Goal: Task Accomplishment & Management: Complete application form

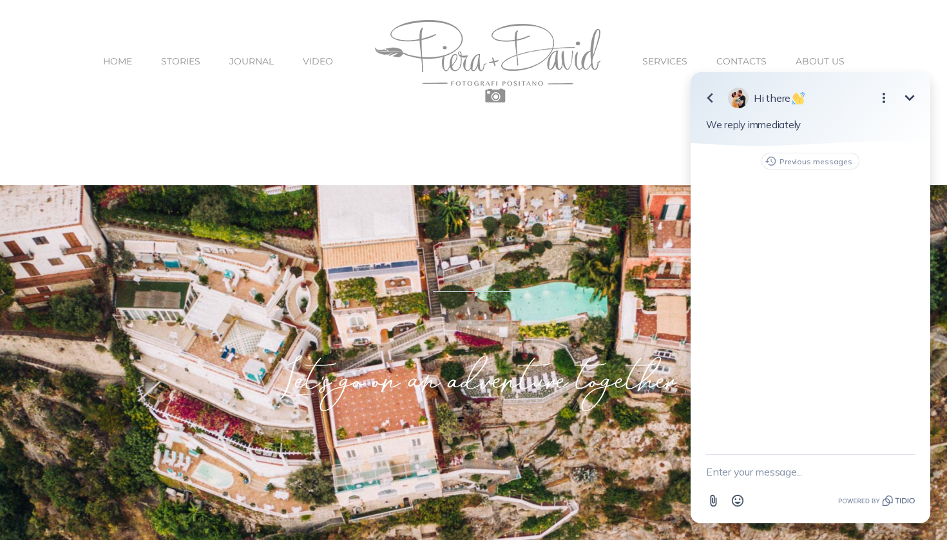
click at [747, 470] on textarea "New message" at bounding box center [810, 472] width 209 height 34
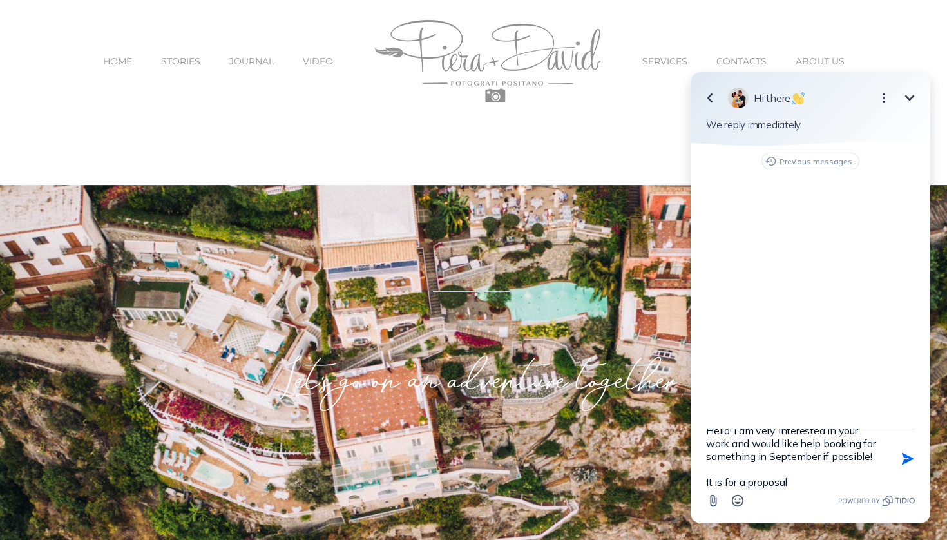
type textarea "Hello! I am very interested in your work and would like help booking for someth…"
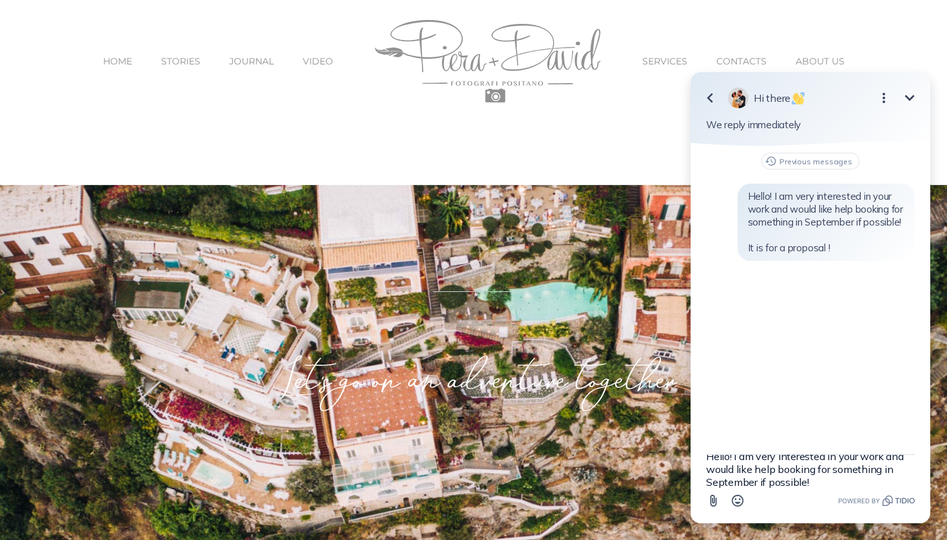
scroll to position [0, 0]
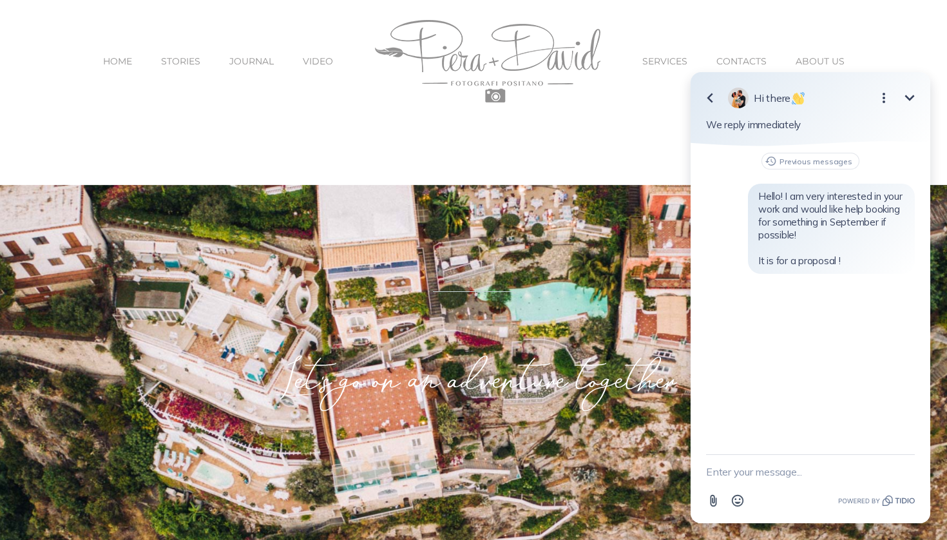
click at [657, 62] on span "SERVICES" at bounding box center [665, 61] width 45 height 9
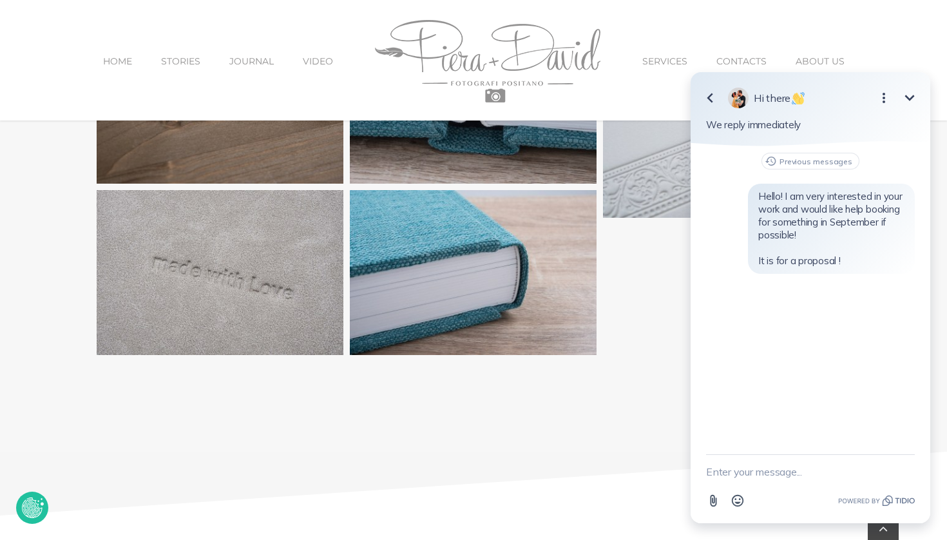
scroll to position [1644, 0]
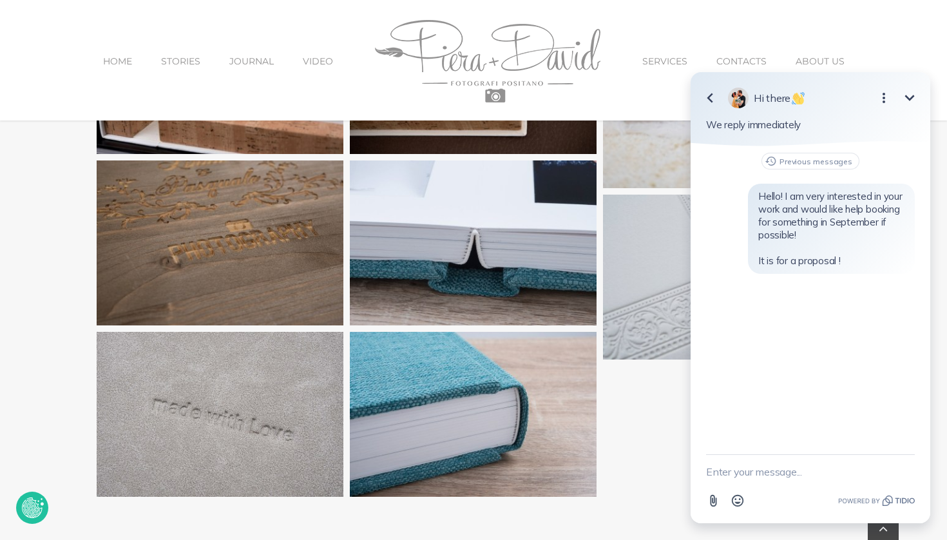
click at [880, 99] on icon "Open options" at bounding box center [884, 97] width 15 height 15
click at [920, 99] on button "Minimize" at bounding box center [910, 98] width 26 height 26
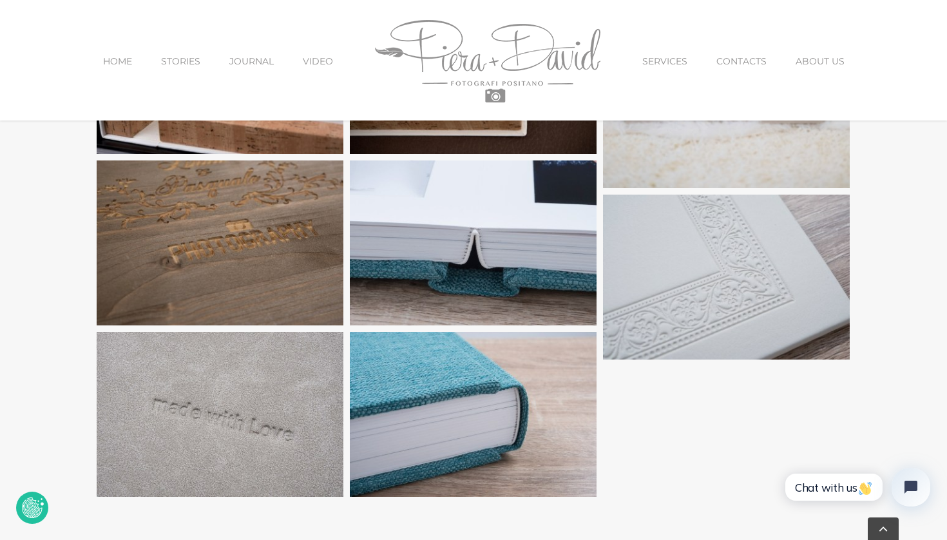
click at [743, 57] on span "CONTACTS" at bounding box center [742, 61] width 50 height 9
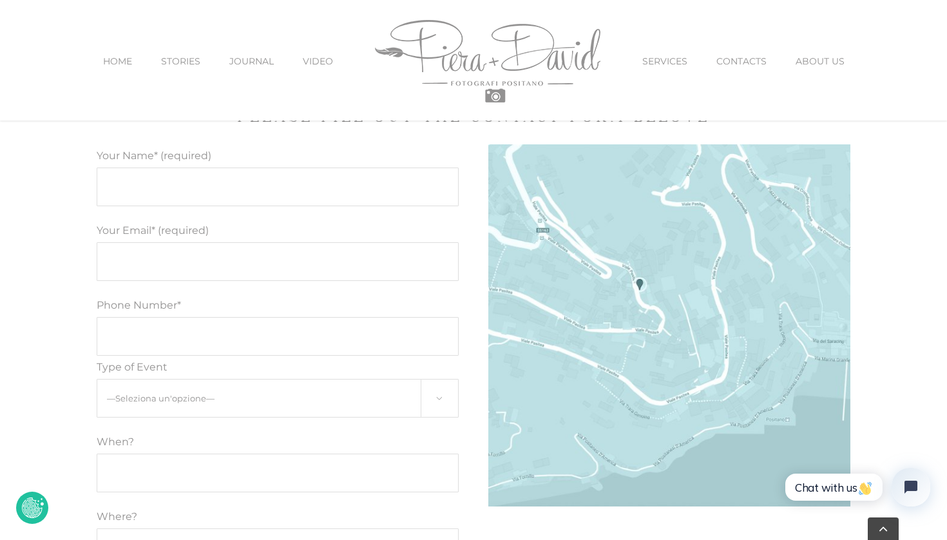
scroll to position [664, 0]
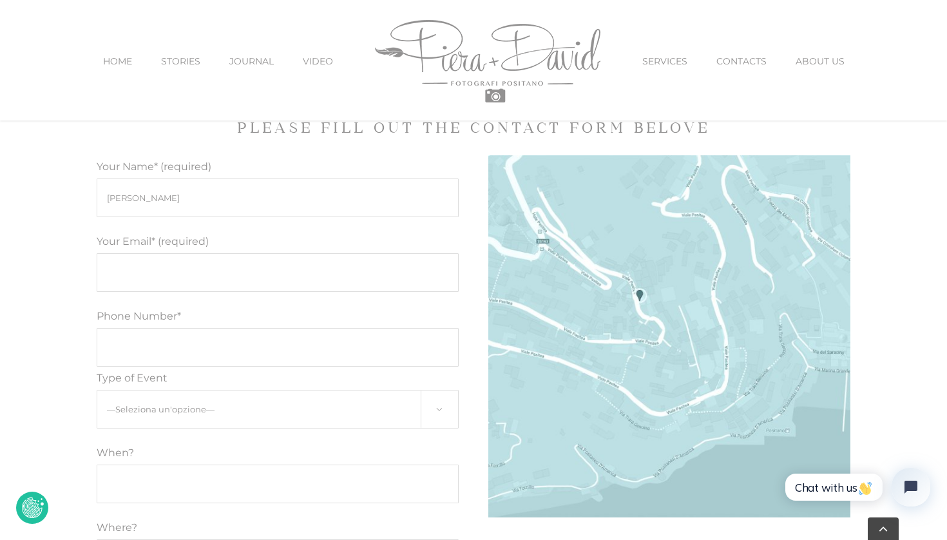
type input "Ronak Patel"
type input "ronak.patel1207@gmail.com"
type input "6099339617"
select select "Proposal"
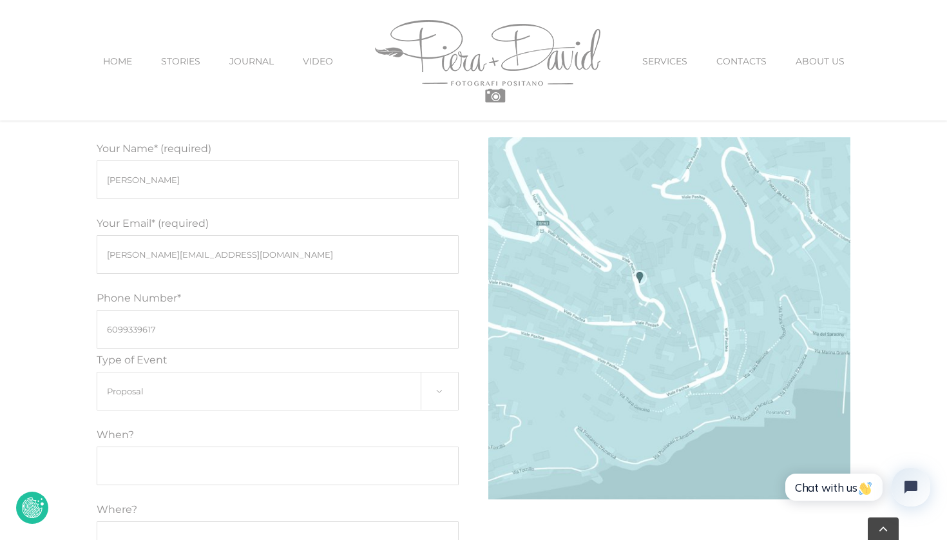
click at [176, 461] on input "Modulo di contatto" at bounding box center [278, 466] width 362 height 39
click at [153, 474] on input "Modulo di contatto" at bounding box center [278, 466] width 362 height 39
type input "September 14th"
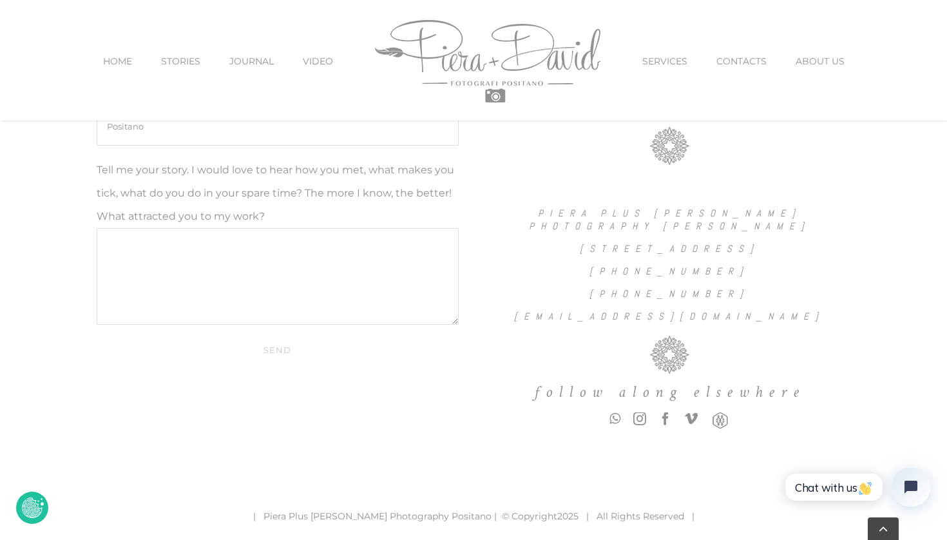
scroll to position [1096, 0]
type input "Positano"
click at [199, 293] on textarea "Tell me your story. I would love to hear how you met, what makes you tick, what…" at bounding box center [278, 277] width 362 height 97
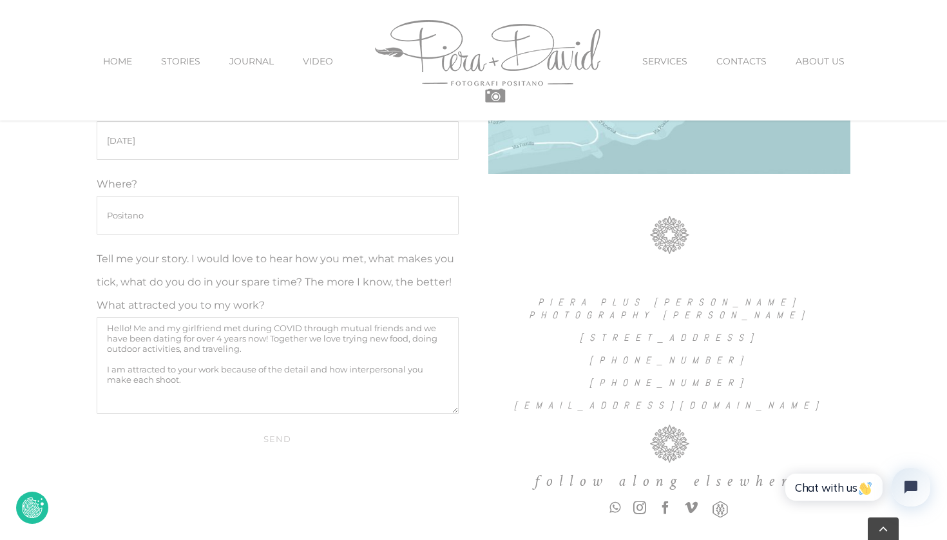
scroll to position [1016, 0]
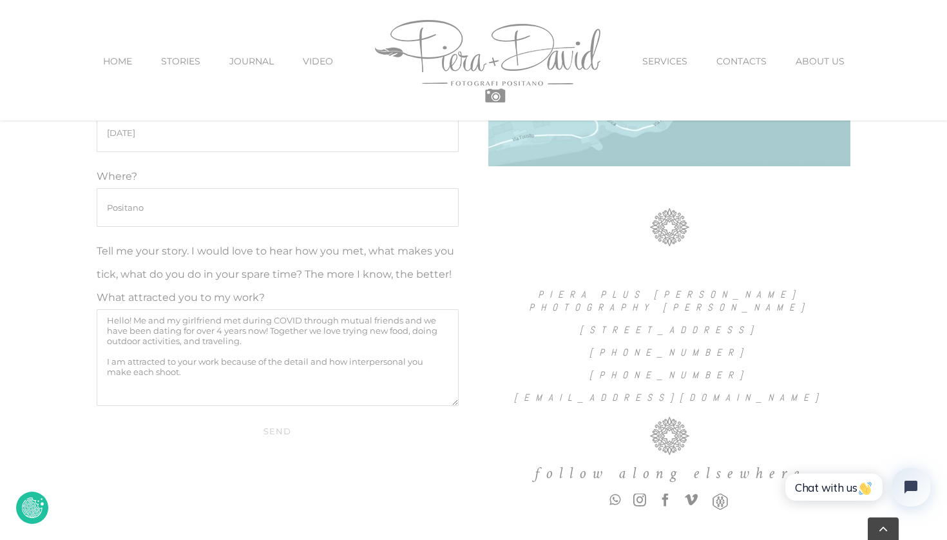
type textarea "Hello! Me and my girlfriend met during COVID through mutual friends and we have…"
click at [282, 431] on input "Send" at bounding box center [278, 431] width 362 height 24
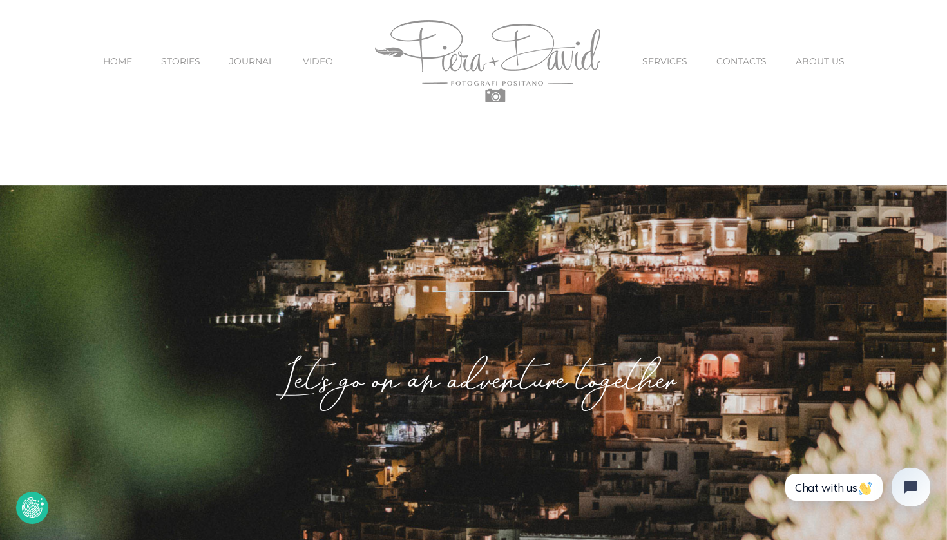
scroll to position [0, 0]
click at [196, 57] on span "STORIES" at bounding box center [180, 61] width 39 height 9
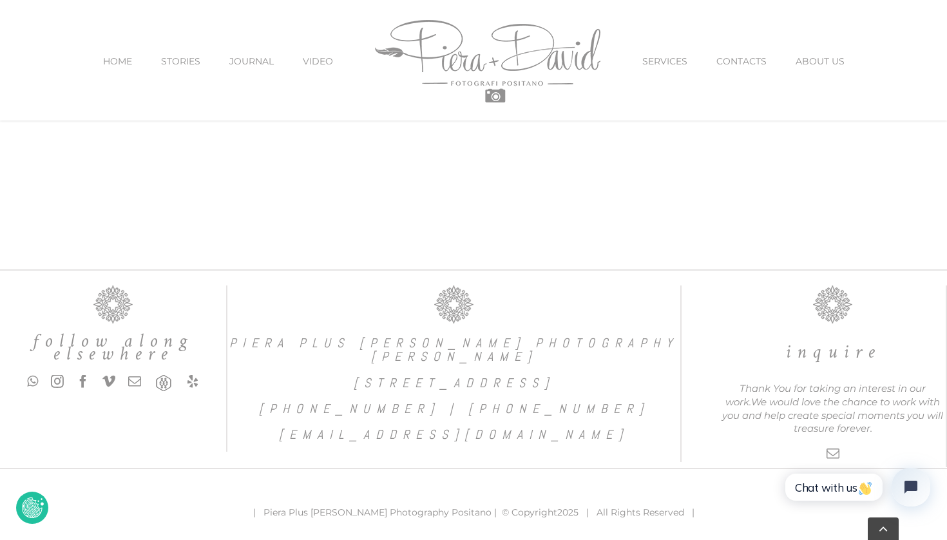
scroll to position [1319, 0]
